Goal: Find specific page/section: Find specific page/section

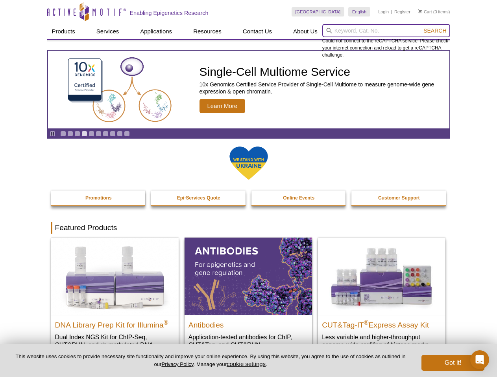
click at [386, 31] on input "search" at bounding box center [386, 30] width 128 height 13
click at [435, 31] on span "Search" at bounding box center [434, 31] width 23 height 6
click at [52, 134] on icon "Pause" at bounding box center [52, 133] width 5 height 5
click at [63, 134] on link "Go to slide 1" at bounding box center [63, 134] width 6 height 6
click at [70, 134] on link "Go to slide 2" at bounding box center [70, 134] width 6 height 6
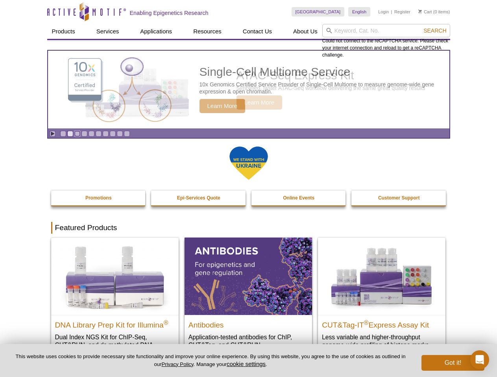
click at [77, 134] on link "Go to slide 3" at bounding box center [77, 134] width 6 height 6
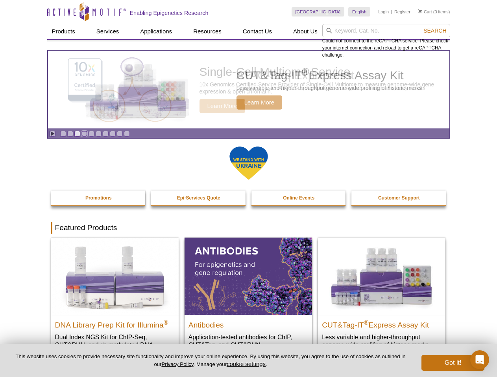
click at [84, 134] on link "Go to slide 4" at bounding box center [84, 134] width 6 height 6
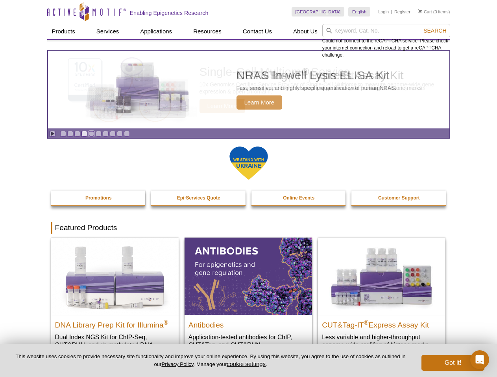
click at [91, 134] on link "Go to slide 5" at bounding box center [91, 134] width 6 height 6
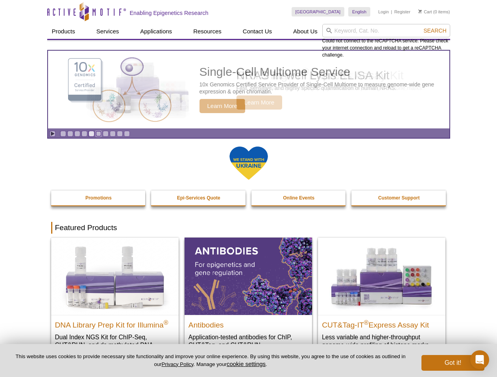
click at [98, 134] on link "Go to slide 6" at bounding box center [99, 134] width 6 height 6
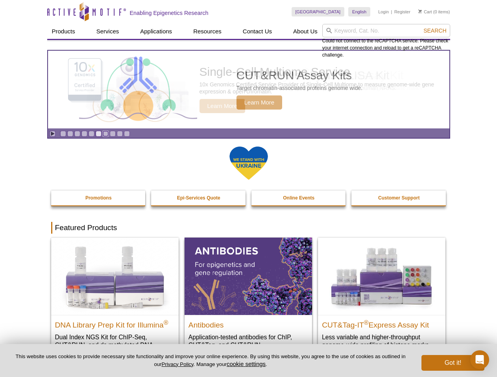
click at [105, 134] on link "Go to slide 7" at bounding box center [106, 134] width 6 height 6
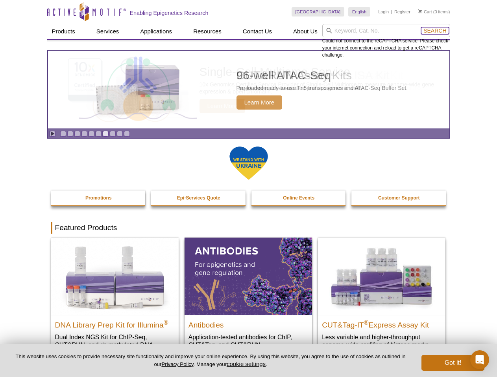
click at [435, 31] on span "Search" at bounding box center [434, 31] width 23 height 6
